Goal: Task Accomplishment & Management: Complete application form

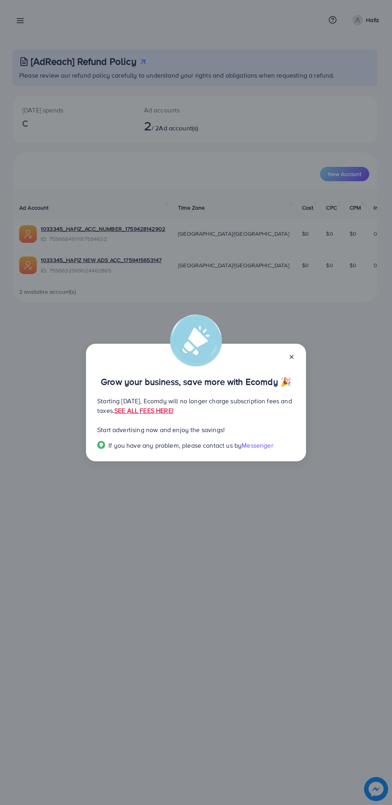
click at [291, 357] on line at bounding box center [291, 356] width 3 height 3
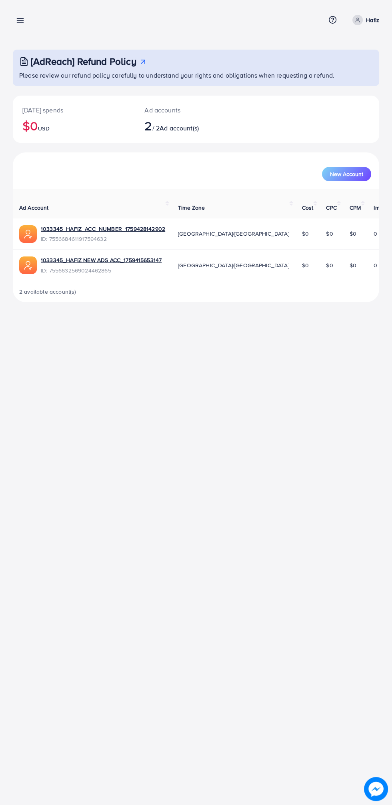
click at [18, 19] on line at bounding box center [20, 19] width 6 height 0
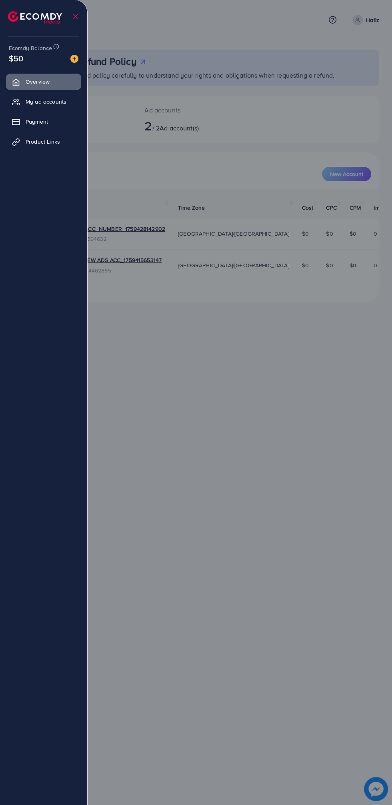
click at [256, 578] on div at bounding box center [196, 483] width 392 height 966
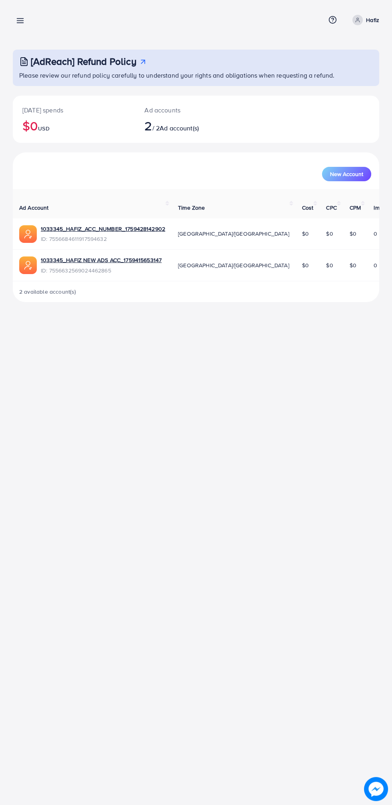
click at [20, 21] on line at bounding box center [20, 21] width 6 height 0
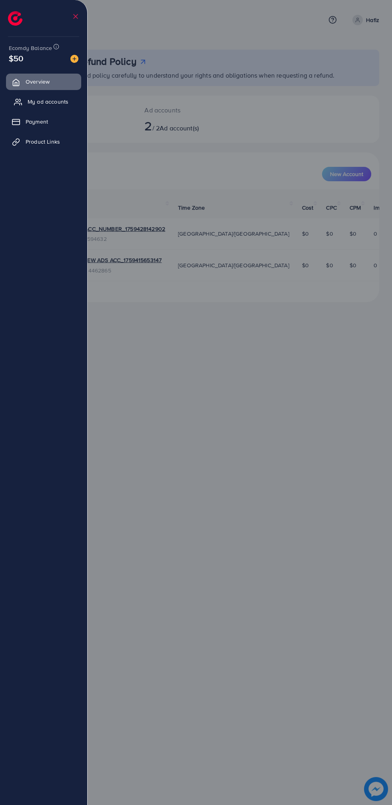
click at [68, 101] on link "My ad accounts" at bounding box center [43, 102] width 75 height 16
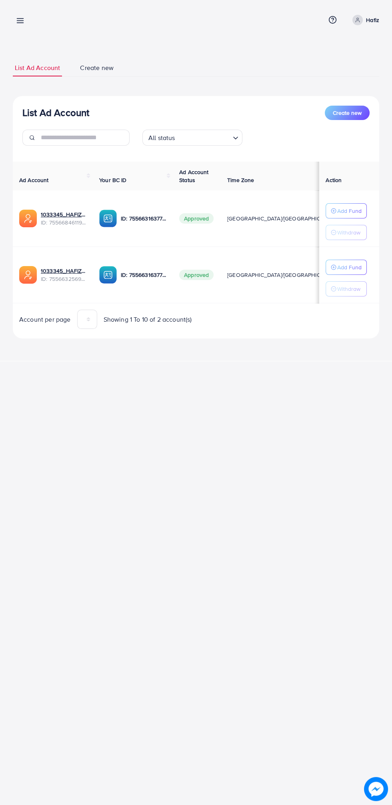
scroll to position [0, 4]
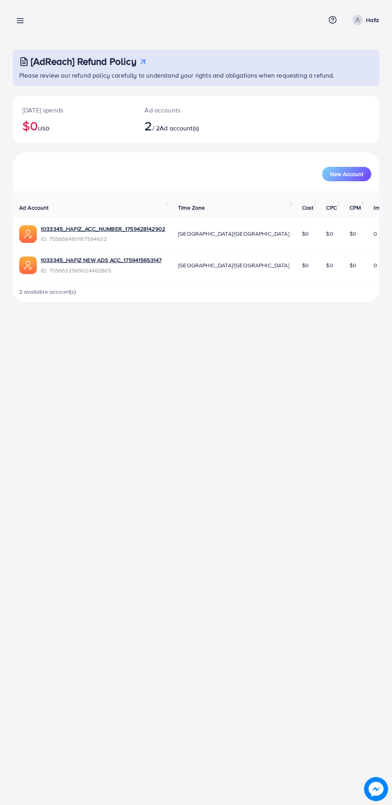
click at [23, 23] on line at bounding box center [20, 23] width 6 height 0
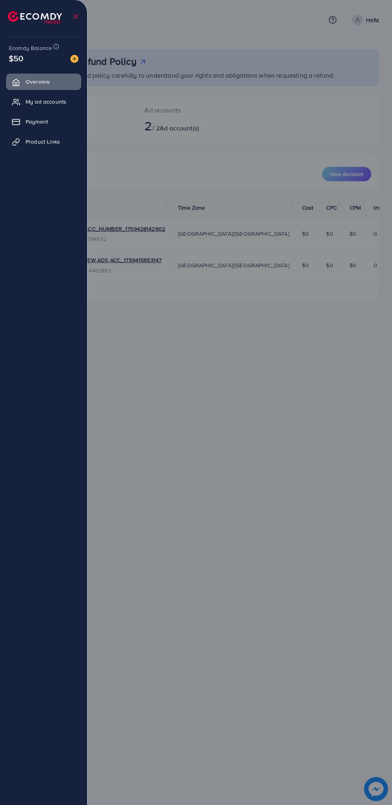
click at [321, 437] on div at bounding box center [196, 483] width 392 height 966
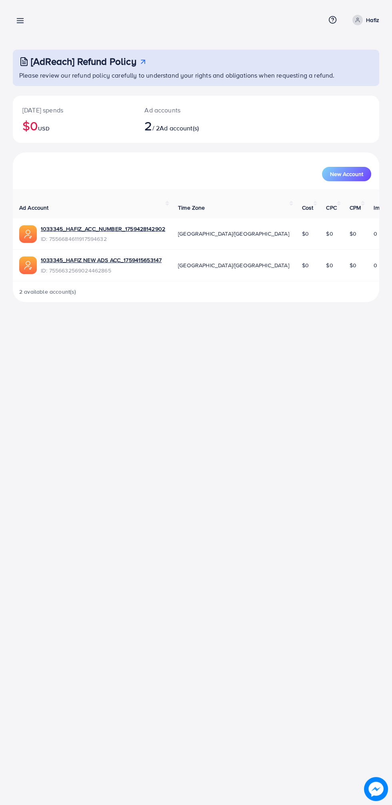
click at [372, 16] on p "Hafiz" at bounding box center [372, 20] width 13 height 10
click at [373, 68] on link "Log out" at bounding box center [341, 66] width 76 height 18
click at [373, 20] on p "Hafiz" at bounding box center [372, 20] width 13 height 10
click at [338, 72] on link "Log out" at bounding box center [341, 66] width 76 height 18
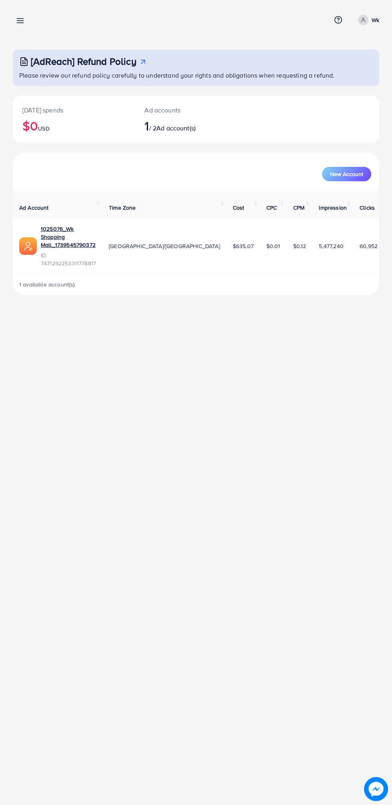
click at [20, 21] on line at bounding box center [20, 21] width 6 height 0
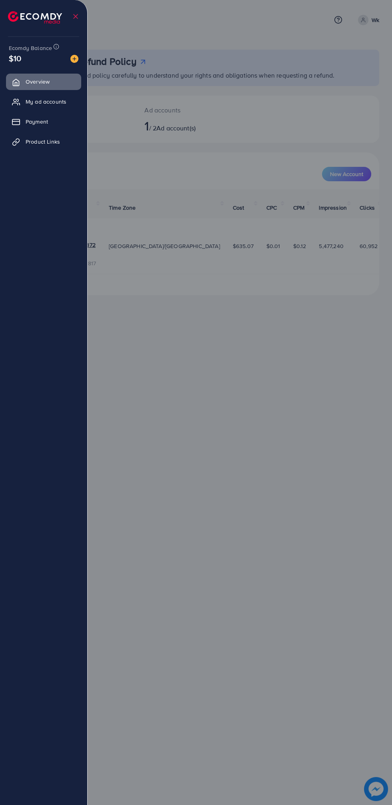
click at [259, 421] on div at bounding box center [196, 483] width 392 height 966
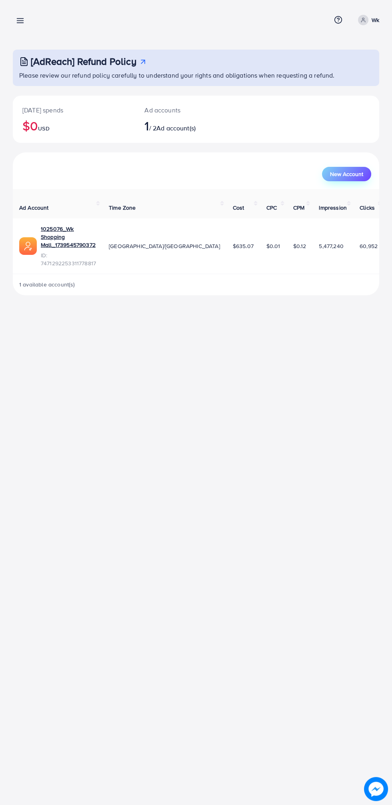
click at [363, 174] on span "New Account" at bounding box center [346, 174] width 33 height 6
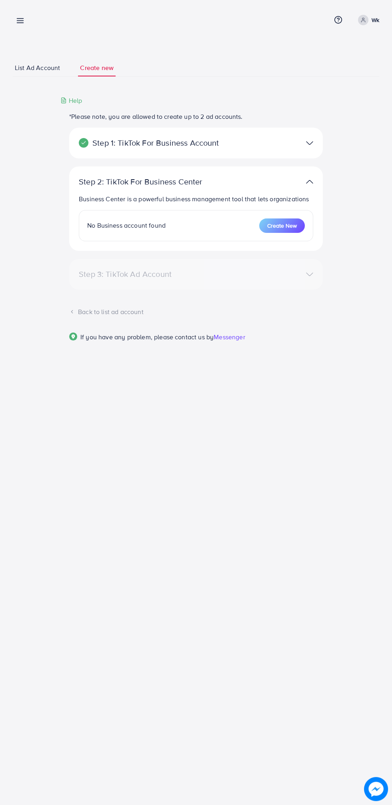
select select
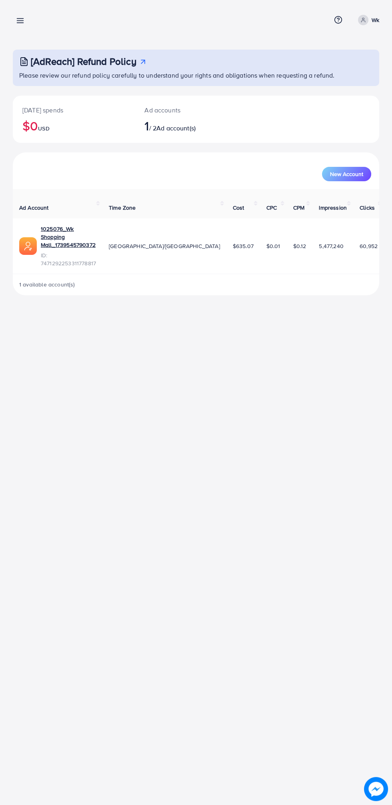
click at [35, 35] on div "[AdReach] Refund Policy Please review our refund policy carefully to understand…" at bounding box center [196, 154] width 392 height 308
click at [37, 23] on div "Overview Help Center Contact Support Term and policy About Us Wk Profile Log out" at bounding box center [196, 20] width 367 height 21
click at [20, 19] on line at bounding box center [20, 19] width 6 height 0
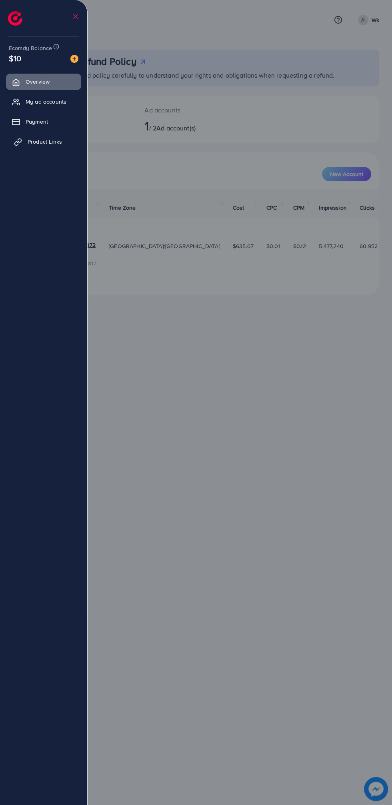
click at [63, 134] on link "Product Links" at bounding box center [43, 142] width 75 height 16
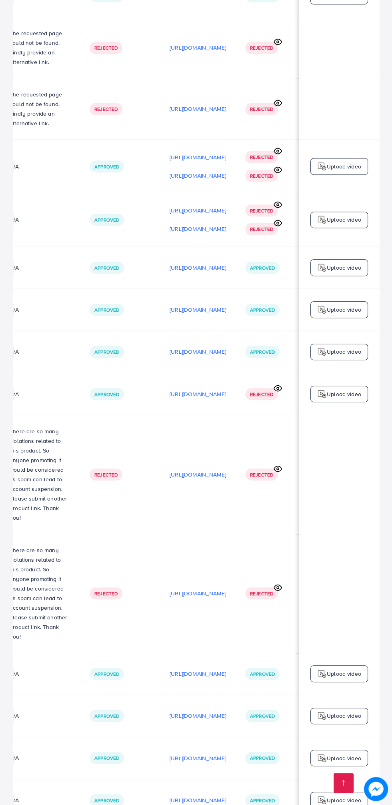
scroll to position [0, 267]
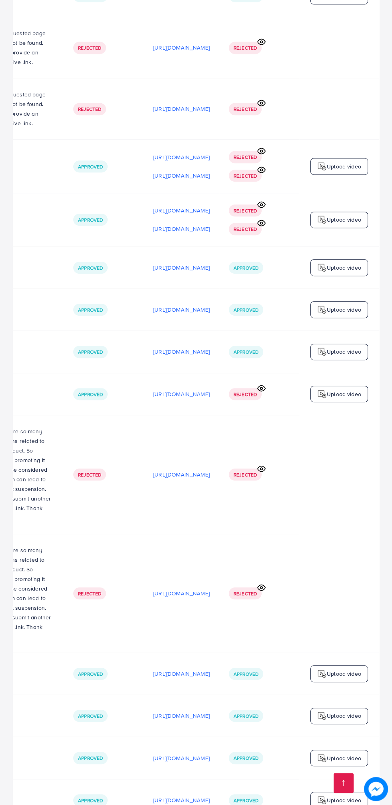
click at [259, 465] on icon at bounding box center [261, 469] width 8 height 8
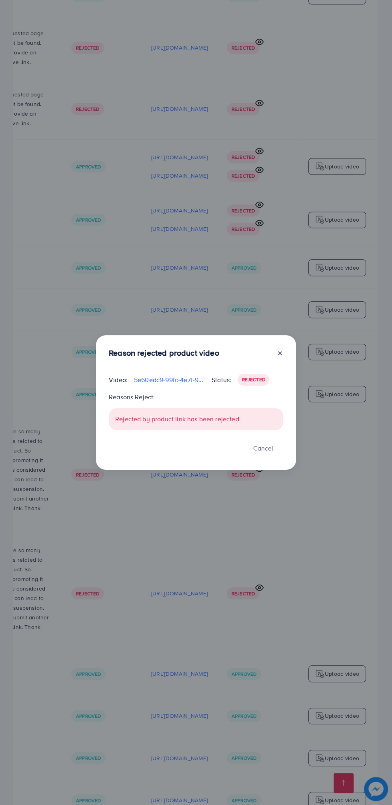
click at [172, 381] on p "5e60edc9-99fc-4e7f-9db7-f41ecd5094e1-1754655685039.mp4" at bounding box center [169, 380] width 71 height 10
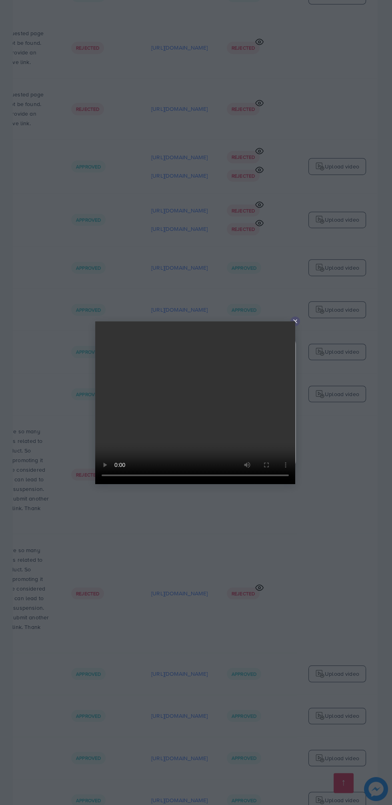
click at [298, 317] on div at bounding box center [295, 321] width 10 height 10
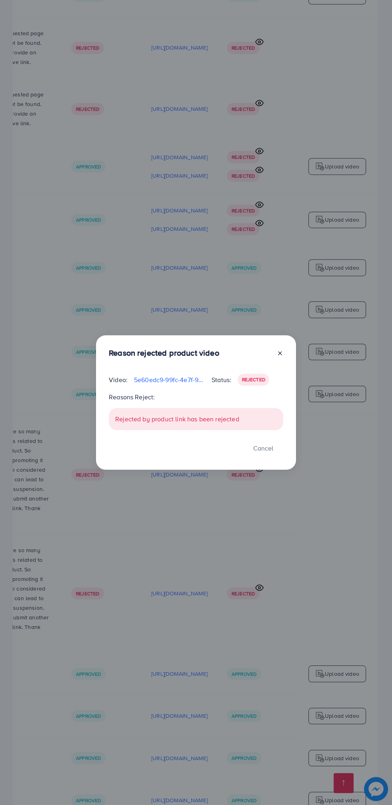
click at [294, 324] on div "Reason rejected product video Video: 5e60edc9-99fc-4e7f-9db7-f41ecd5094e1-17546…" at bounding box center [196, 402] width 392 height 805
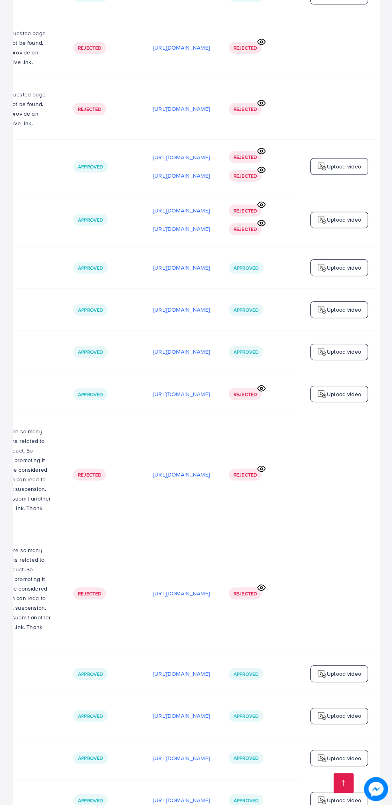
click at [259, 465] on icon at bounding box center [261, 469] width 8 height 8
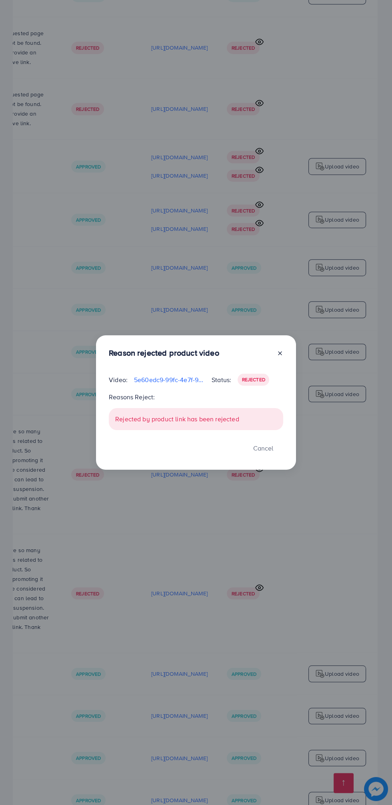
click at [236, 502] on div "Reason rejected product video Video: 5e60edc9-99fc-4e7f-9db7-f41ecd5094e1-17546…" at bounding box center [196, 402] width 392 height 805
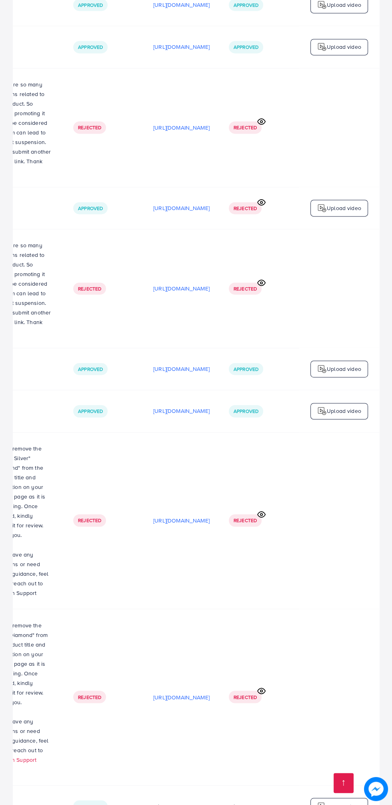
scroll to position [1736, 0]
click at [259, 686] on icon at bounding box center [261, 690] width 8 height 8
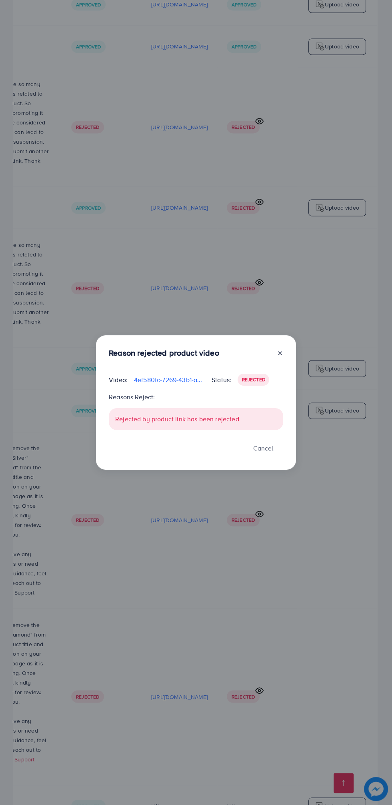
click at [170, 377] on p "4ef580fc-7269-43b1-aad3-57ad13151e45-1758612883571.mp4" at bounding box center [169, 380] width 71 height 10
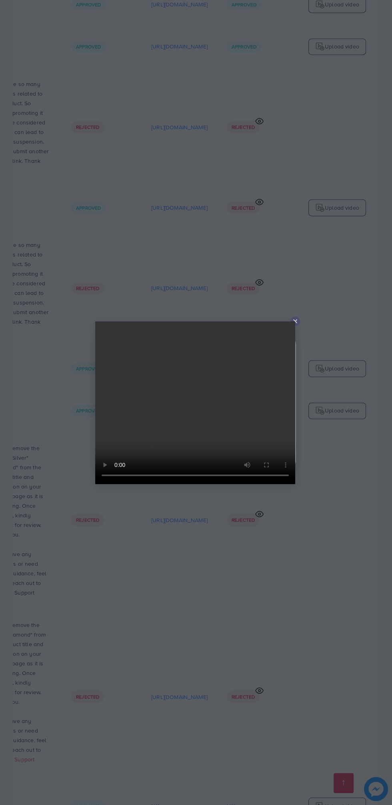
click at [295, 321] on line at bounding box center [295, 321] width 3 height 3
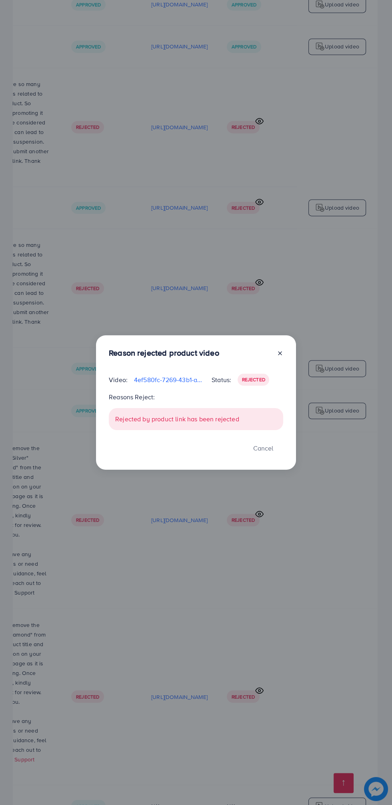
click at [282, 357] on icon at bounding box center [280, 353] width 6 height 6
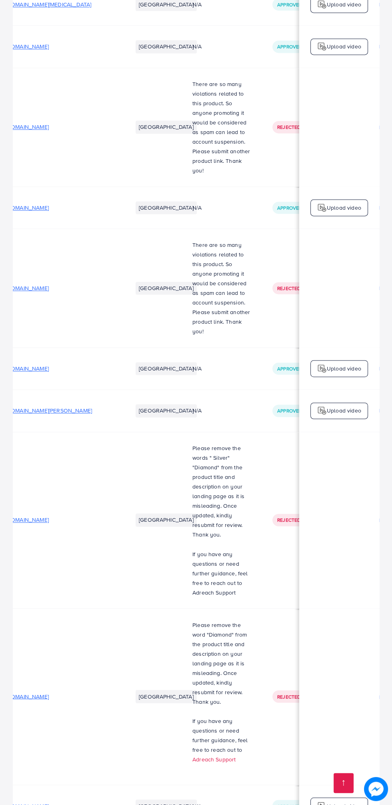
scroll to position [0, 2]
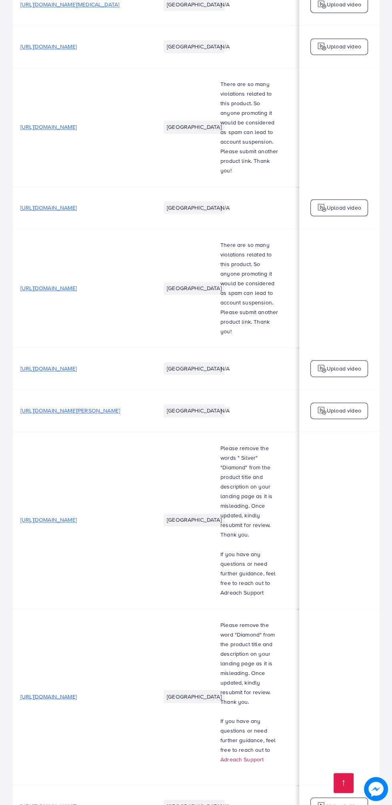
click at [77, 802] on span "https://wk-martt.online/products/m-wallet-premium-collection" at bounding box center [48, 806] width 56 height 8
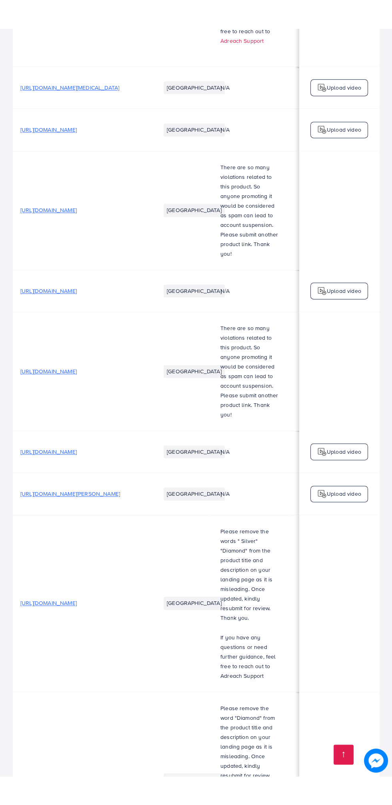
scroll to position [1685, 0]
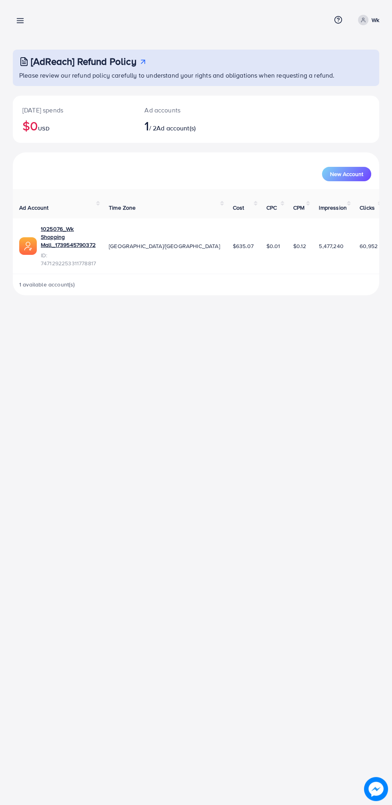
click at [375, 19] on p "Wk" at bounding box center [376, 20] width 8 height 10
click at [377, 18] on p "Wk" at bounding box center [376, 20] width 8 height 10
click at [375, 20] on p "Wk" at bounding box center [376, 20] width 8 height 10
click at [362, 74] on link "Log out" at bounding box center [341, 66] width 76 height 18
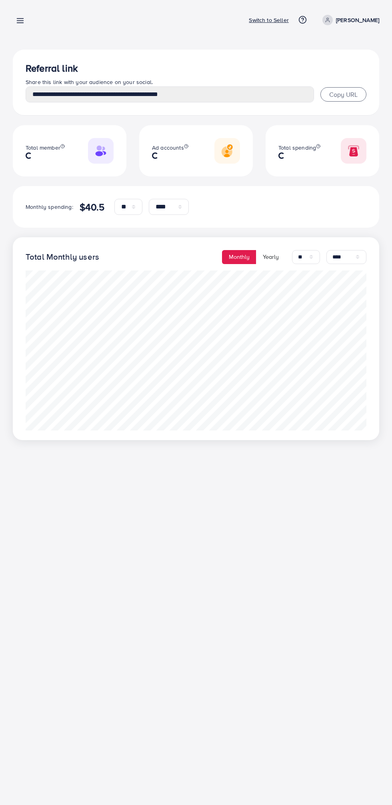
select select "**"
select select "****"
select select "**"
select select "****"
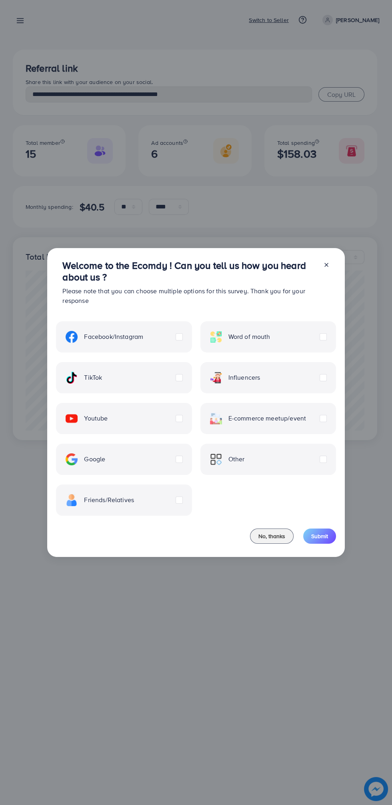
click at [102, 378] on label "TikTok" at bounding box center [84, 378] width 36 height 12
click at [328, 533] on button "Submit" at bounding box center [319, 536] width 33 height 15
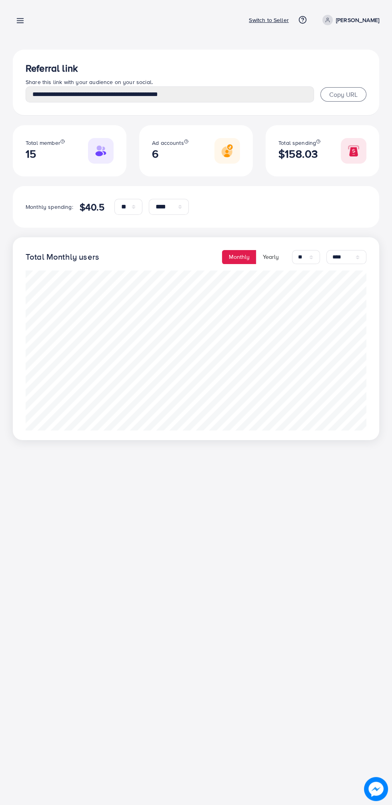
click at [40, 28] on div "Dashboard Switch to Seller Help Center Contact Support Term and policy About Us…" at bounding box center [196, 20] width 367 height 21
click at [20, 23] on line at bounding box center [20, 23] width 6 height 0
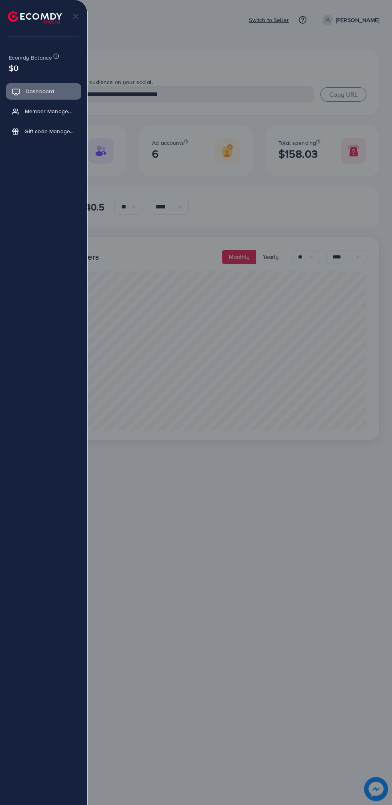
click at [272, 447] on div at bounding box center [196, 483] width 392 height 966
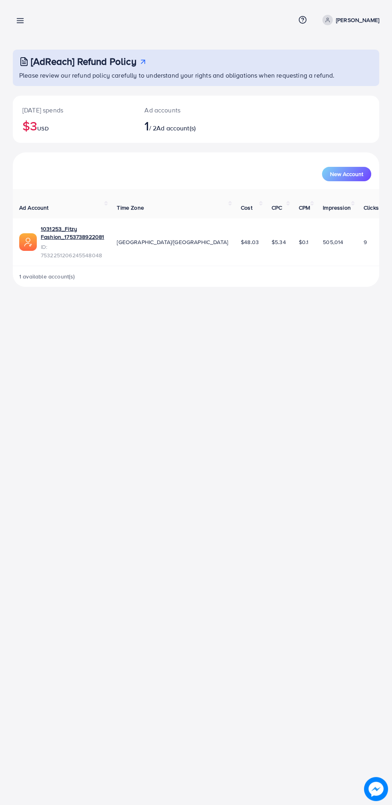
click at [24, 20] on icon at bounding box center [20, 20] width 8 height 8
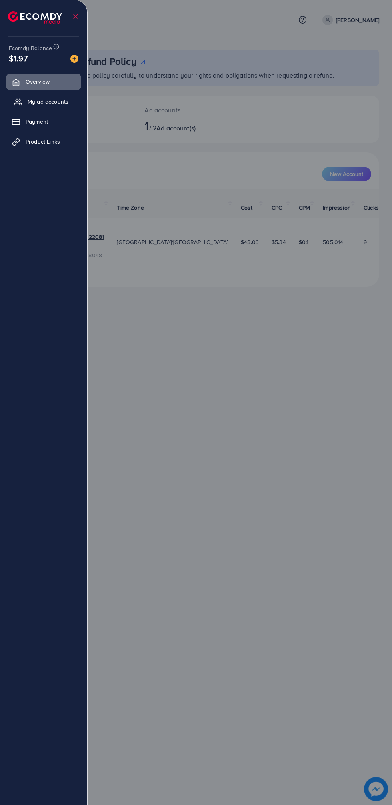
click at [66, 105] on span "My ad accounts" at bounding box center [48, 102] width 41 height 8
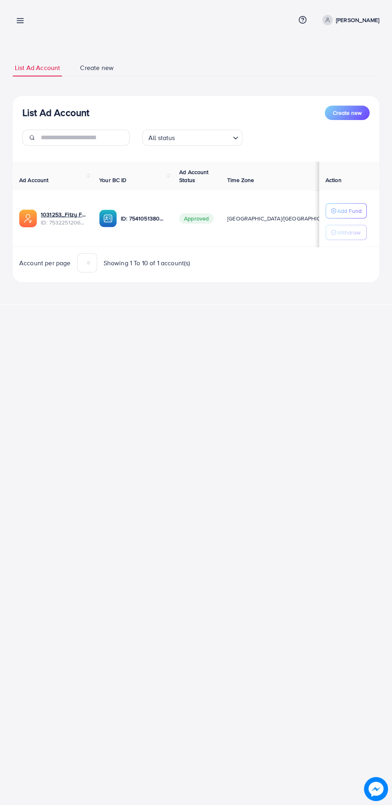
click at [372, 25] on link "[PERSON_NAME]" at bounding box center [349, 20] width 60 height 10
click at [365, 68] on link "Log out" at bounding box center [341, 66] width 76 height 18
